Goal: Task Accomplishment & Management: Manage account settings

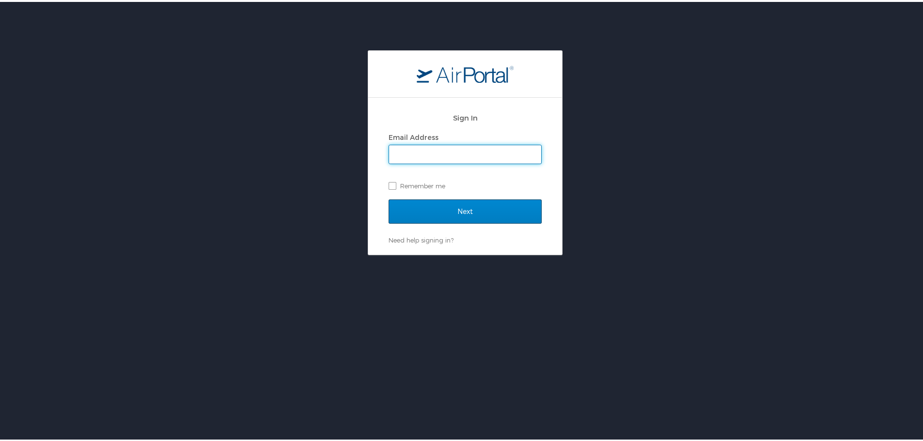
type input "[PERSON_NAME][EMAIL_ADDRESS][PERSON_NAME][DOMAIN_NAME]"
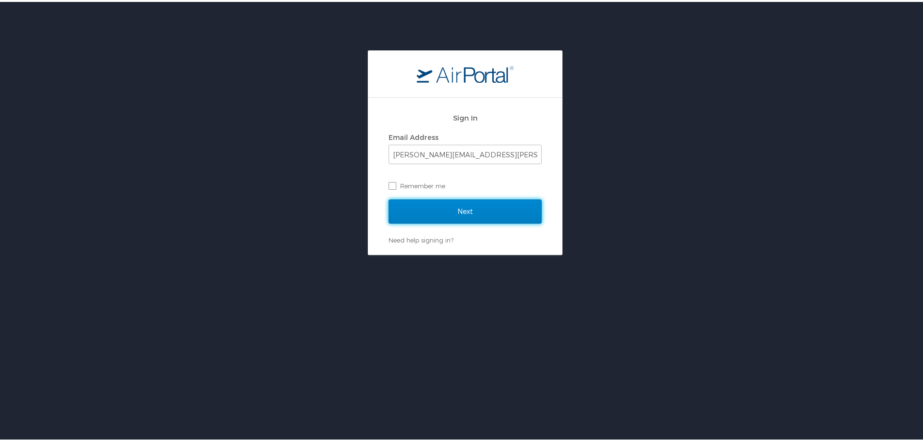
click at [459, 215] on input "Next" at bounding box center [465, 210] width 153 height 24
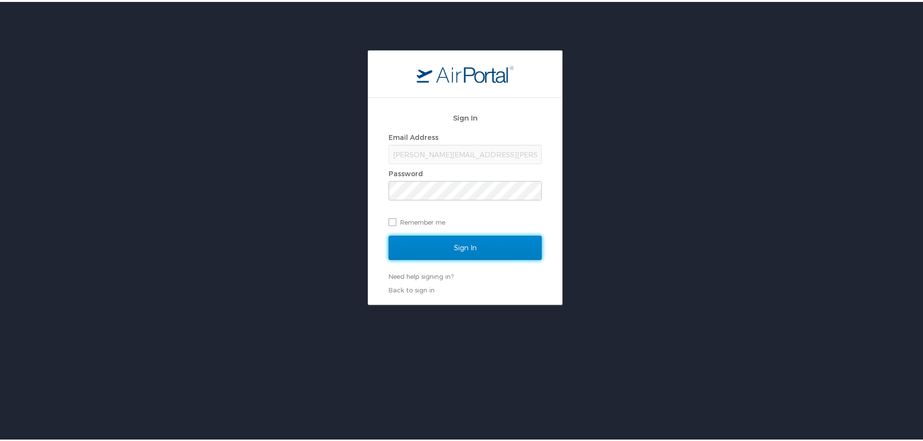
click at [468, 239] on input "Sign In" at bounding box center [465, 246] width 153 height 24
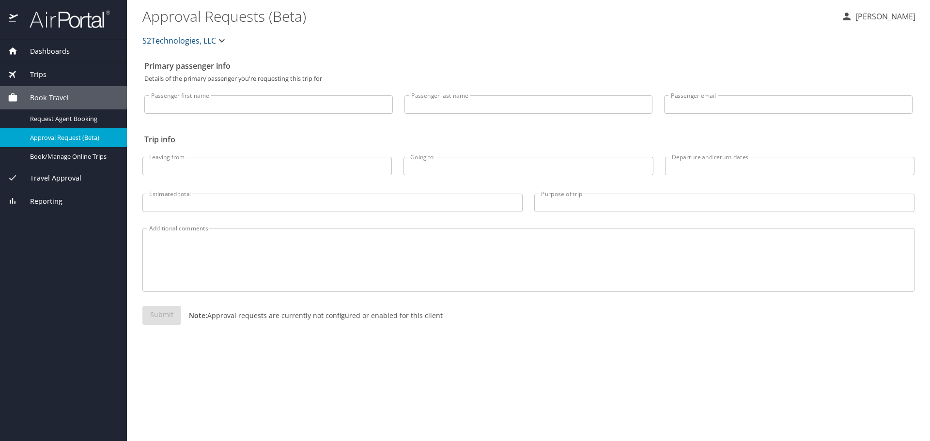
click at [893, 16] on p "Shawn Mikula" at bounding box center [884, 17] width 63 height 12
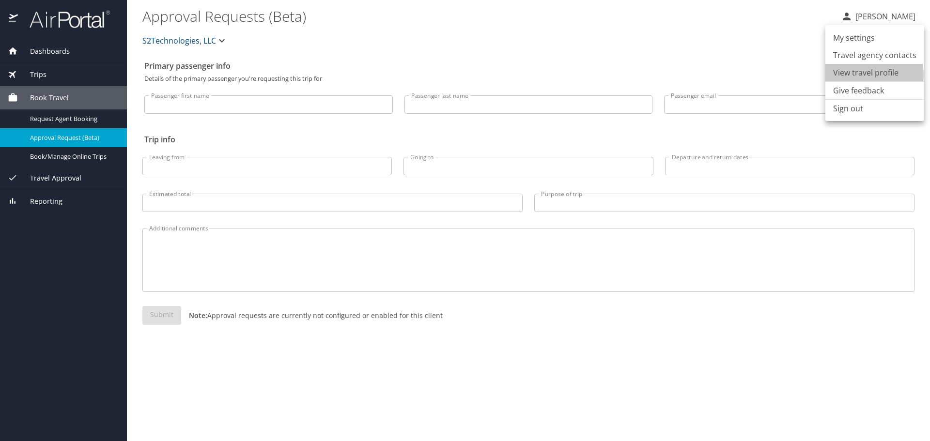
click at [870, 74] on li "View travel profile" at bounding box center [874, 72] width 99 height 17
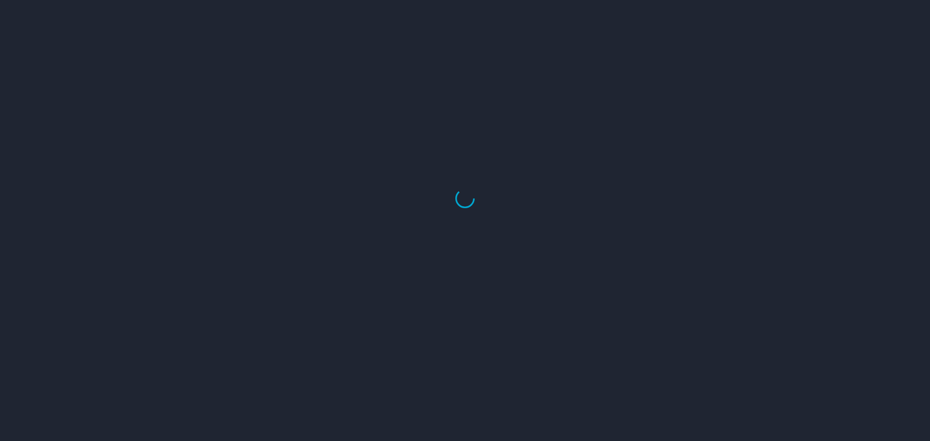
select select "US"
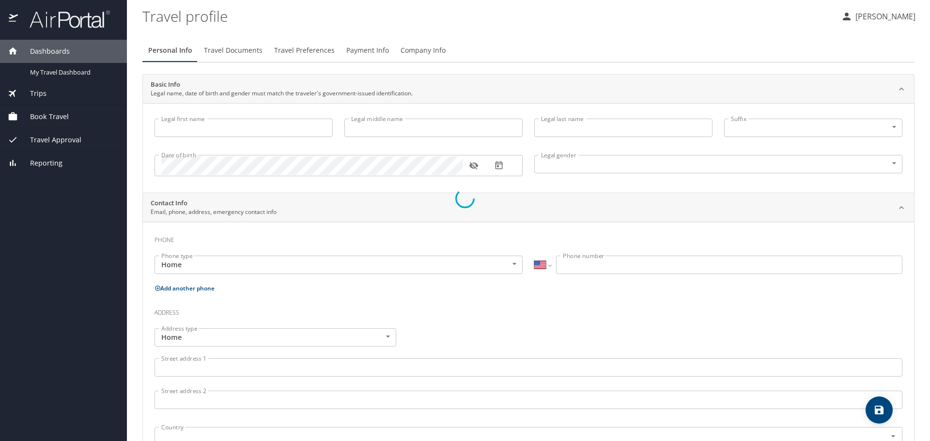
type input "[PERSON_NAME]"
type input "Mikula"
type input "Male"
type input "Karli"
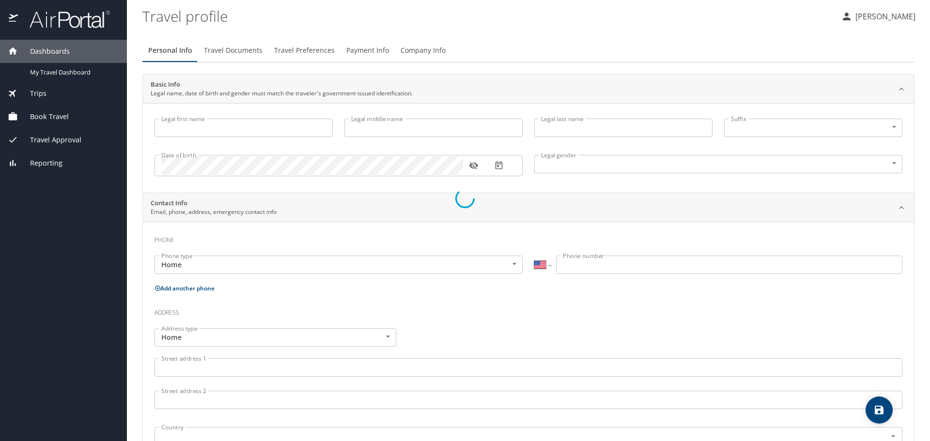
type input "Mikula"
type input "(252) 341-6762"
type input "karlimikula@gmail.com"
select select "US"
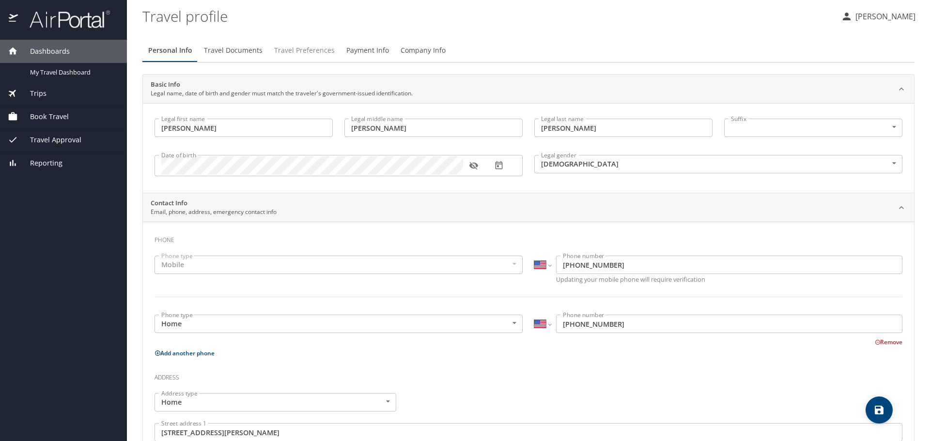
click at [284, 51] on span "Travel Preferences" at bounding box center [304, 51] width 61 height 12
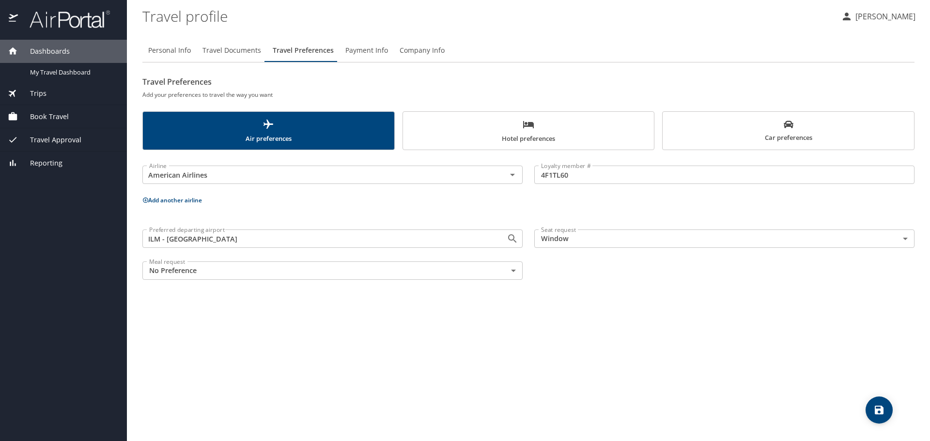
click at [749, 140] on span "Car preferences" at bounding box center [788, 132] width 240 height 24
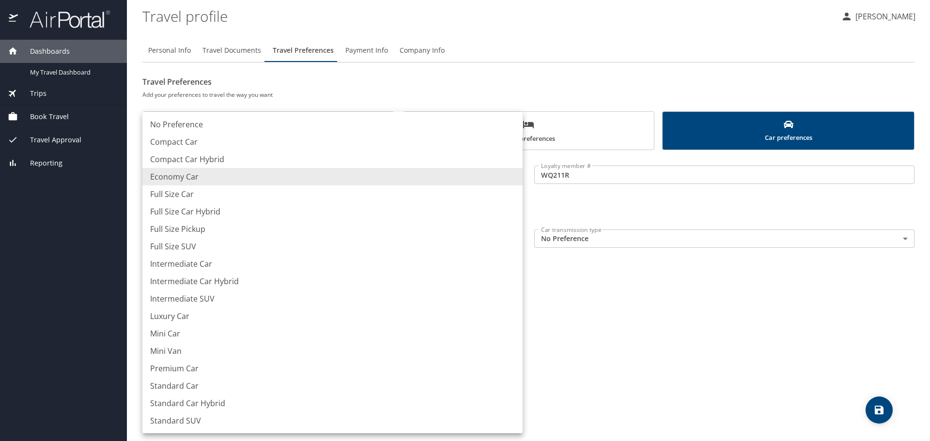
click at [516, 238] on body "Dashboards My Travel Dashboard Trips Current / Future Trips Past Trips Trips Mi…" at bounding box center [465, 220] width 930 height 441
click at [550, 316] on div at bounding box center [465, 220] width 930 height 441
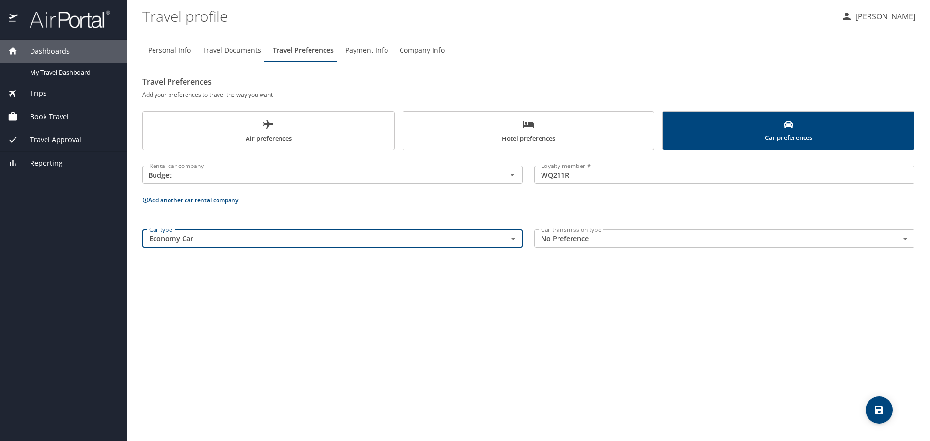
click at [376, 244] on body "Dashboards My Travel Dashboard Trips Current / Future Trips Past Trips Trips Mi…" at bounding box center [465, 220] width 930 height 441
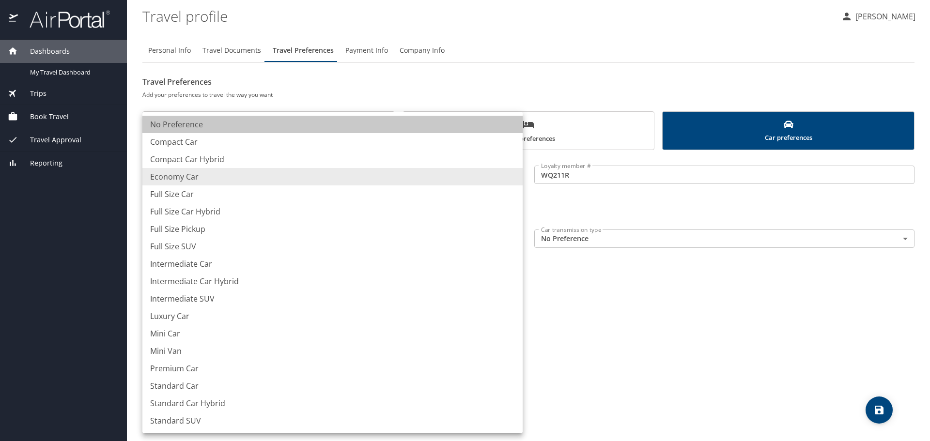
click at [329, 130] on li "No Preference" at bounding box center [332, 124] width 380 height 17
type input "NotApplicable"
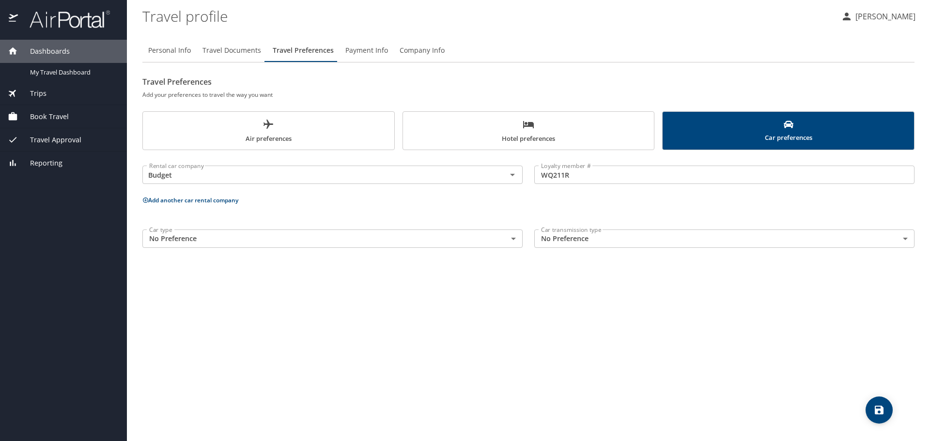
click at [482, 305] on div "Personal Info Travel Documents Travel Preferences Payment Info Company Info Tra…" at bounding box center [528, 236] width 772 height 410
click at [874, 413] on icon "save" at bounding box center [879, 410] width 12 height 12
drag, startPoint x: 735, startPoint y: 394, endPoint x: 741, endPoint y: 396, distance: 6.3
click at [736, 394] on div "Personal Info Travel Documents Travel Preferences Payment Info Company Info Tra…" at bounding box center [528, 236] width 772 height 410
click at [405, 50] on span "Company Info" at bounding box center [422, 51] width 45 height 12
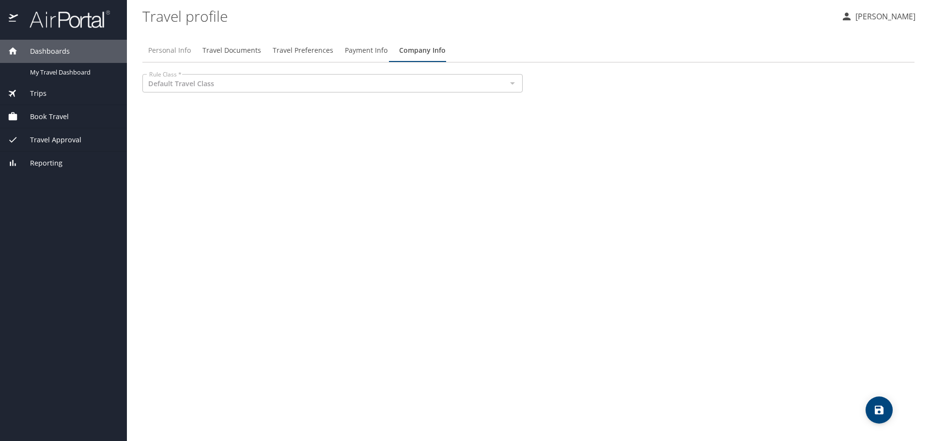
click at [176, 48] on span "Personal Info" at bounding box center [169, 51] width 43 height 12
select select "US"
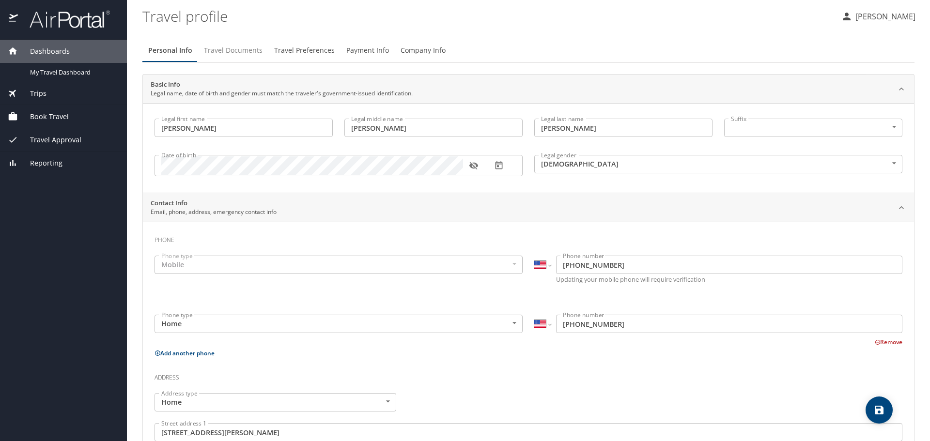
click at [229, 53] on span "Travel Documents" at bounding box center [233, 51] width 59 height 12
